Goal: Task Accomplishment & Management: Manage account settings

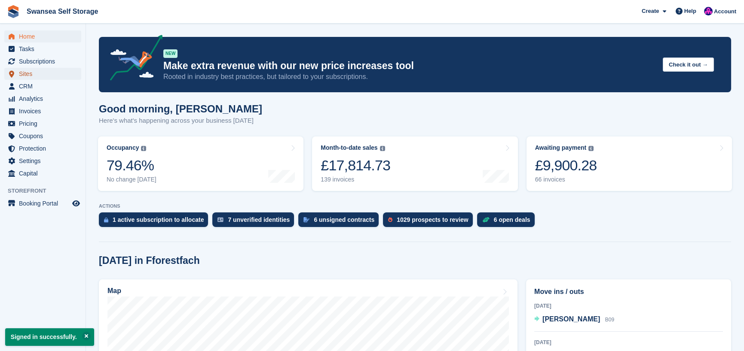
click at [38, 77] on span "Sites" at bounding box center [45, 74] width 52 height 12
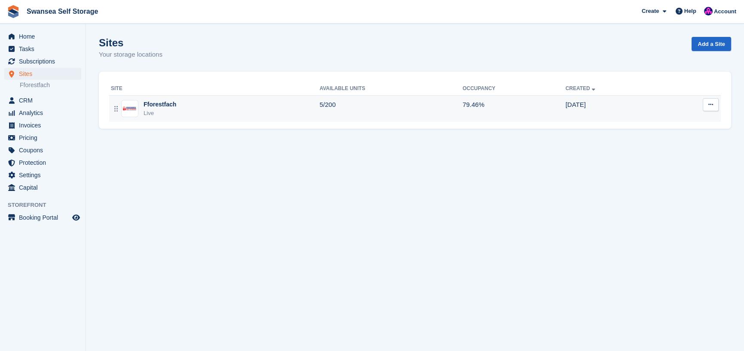
click at [171, 111] on div "Live" at bounding box center [159, 113] width 33 height 9
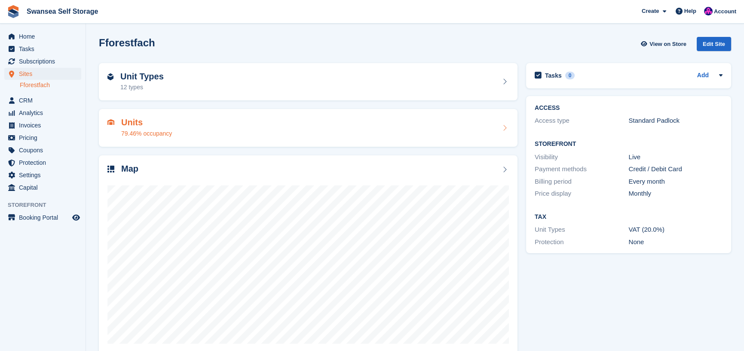
click at [162, 132] on div "79.46% occupancy" at bounding box center [146, 133] width 51 height 9
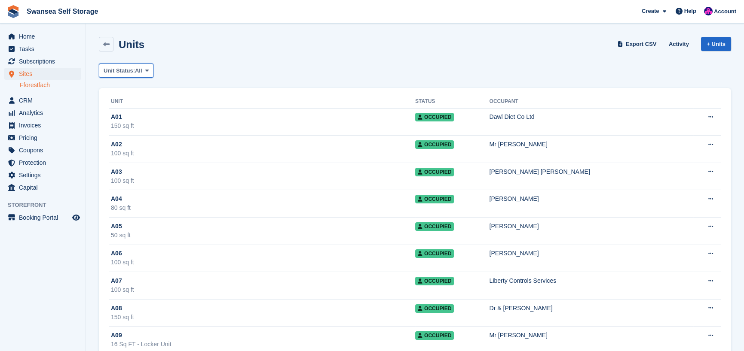
click at [129, 73] on span "Unit Status:" at bounding box center [119, 71] width 31 height 9
click at [135, 104] on link "Available" at bounding box center [140, 106] width 75 height 15
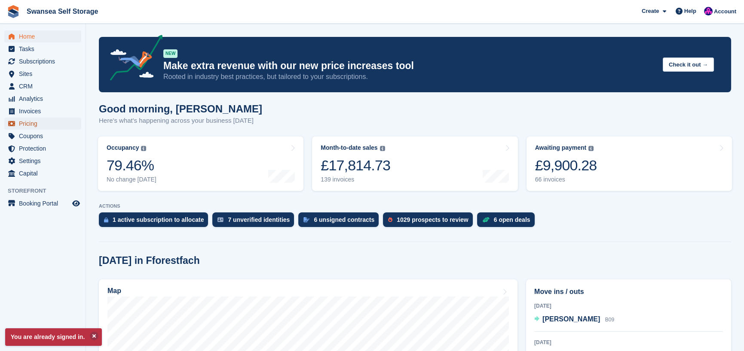
click at [35, 122] on span "Pricing" at bounding box center [45, 124] width 52 height 12
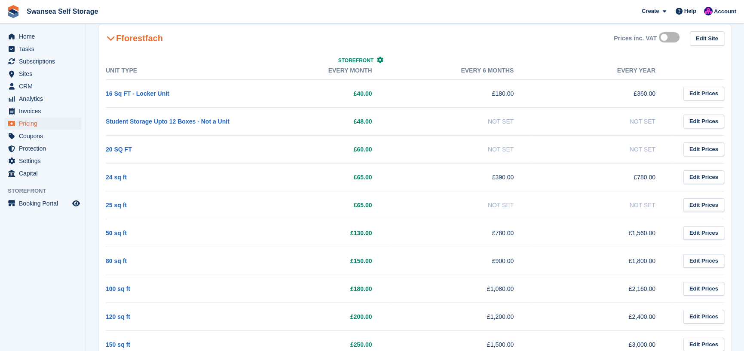
scroll to position [129, 0]
